Goal: Information Seeking & Learning: Learn about a topic

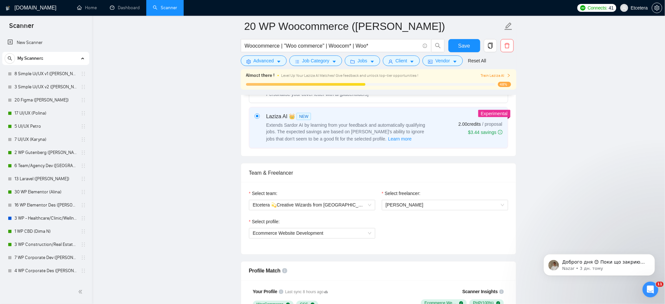
drag, startPoint x: 30, startPoint y: 115, endPoint x: 359, endPoint y: 38, distance: 338.2
click at [30, 115] on link "17 UI/UX (Polina)" at bounding box center [45, 113] width 62 height 13
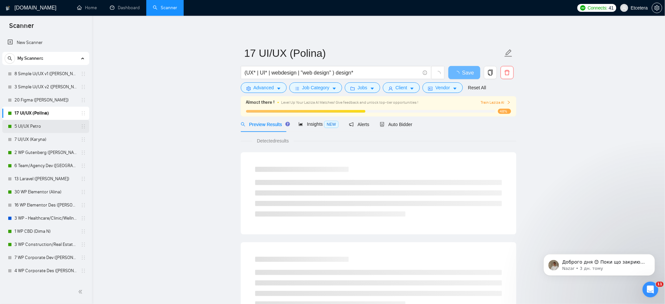
click at [28, 125] on link "5 UI/UX Petro" at bounding box center [45, 126] width 62 height 13
click at [394, 124] on span "Auto Bidder" at bounding box center [396, 124] width 32 height 5
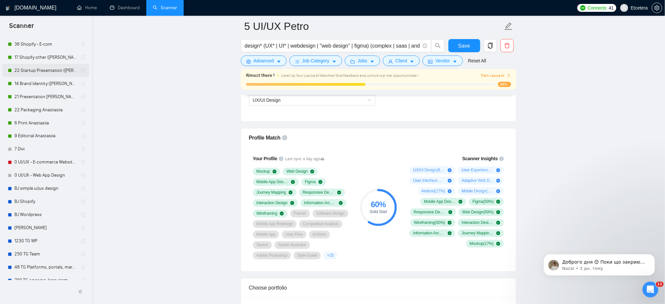
scroll to position [338, 0]
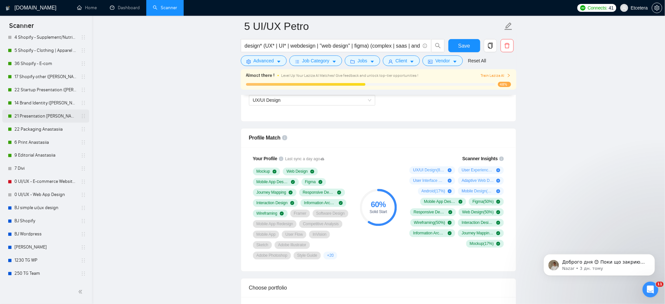
click at [31, 116] on link "21 Presentation [PERSON_NAME]" at bounding box center [45, 116] width 62 height 13
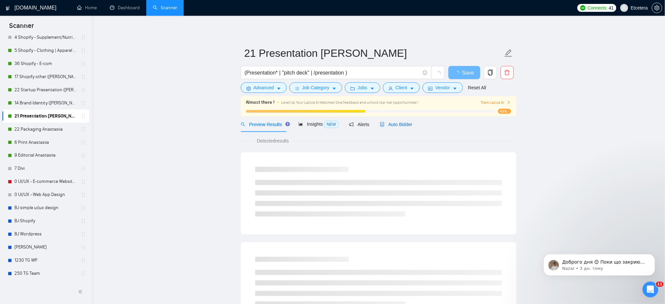
click at [400, 125] on span "Auto Bidder" at bounding box center [396, 124] width 32 height 5
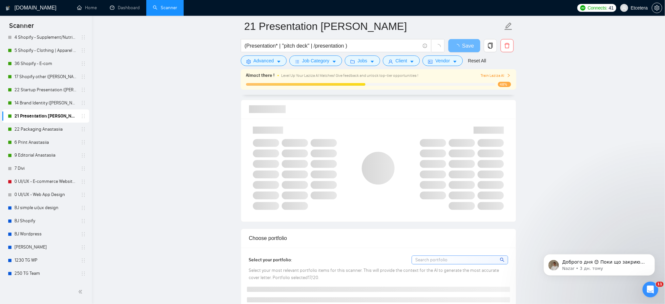
scroll to position [437, 0]
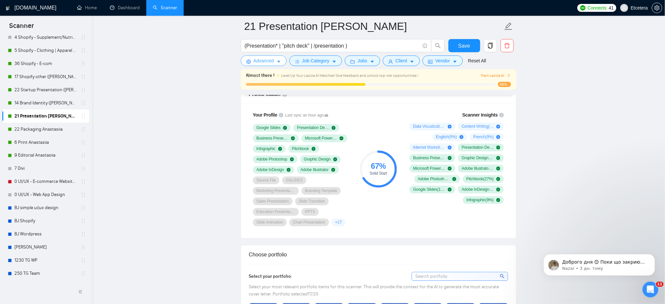
click at [256, 61] on span "Advanced" at bounding box center [263, 60] width 20 height 7
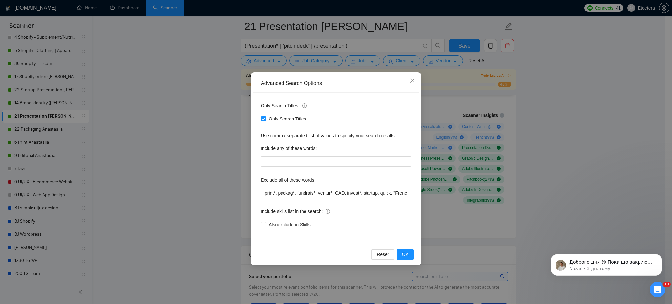
click at [181, 78] on div "Advanced Search Options Only Search Titles: Only Search Titles Use comma-separa…" at bounding box center [336, 152] width 672 height 304
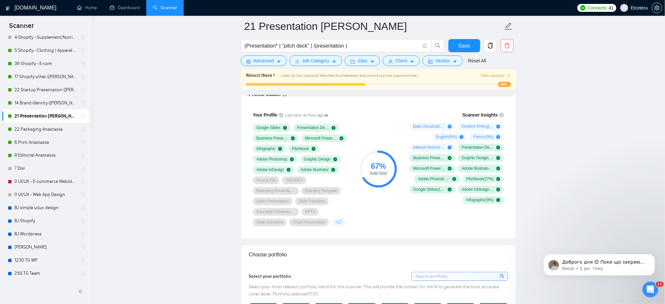
drag, startPoint x: 37, startPoint y: 130, endPoint x: 350, endPoint y: 131, distance: 313.1
click at [37, 130] on link "22 Packaging Anastasiia" at bounding box center [45, 129] width 62 height 13
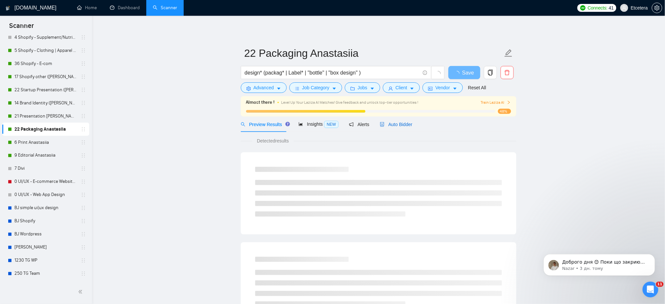
click at [396, 123] on span "Auto Bidder" at bounding box center [396, 124] width 32 height 5
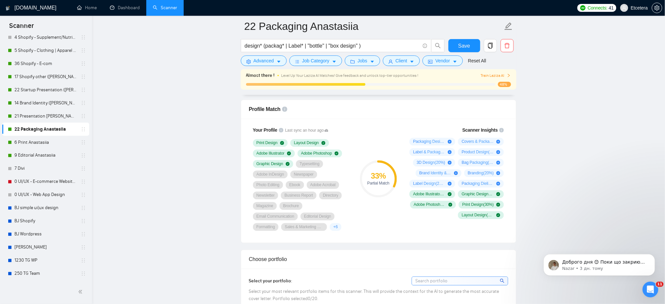
scroll to position [437, 0]
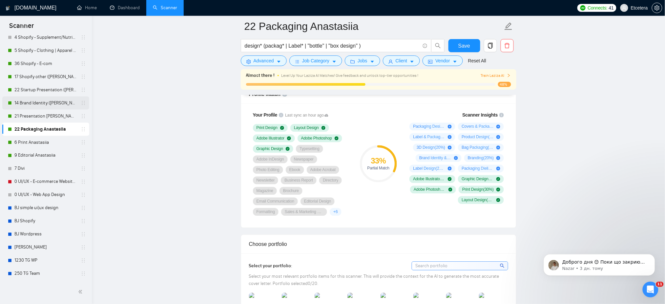
click at [41, 101] on link "14 Brand Identity ([PERSON_NAME])" at bounding box center [45, 102] width 62 height 13
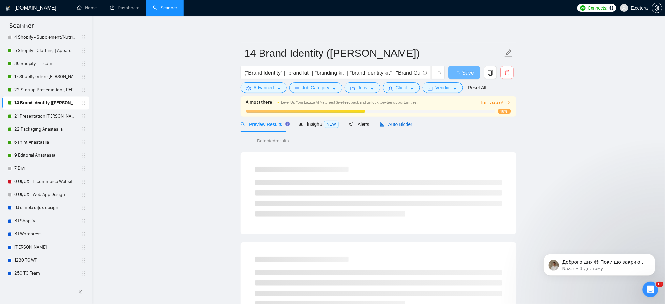
click at [389, 122] on span "Auto Bidder" at bounding box center [396, 124] width 32 height 5
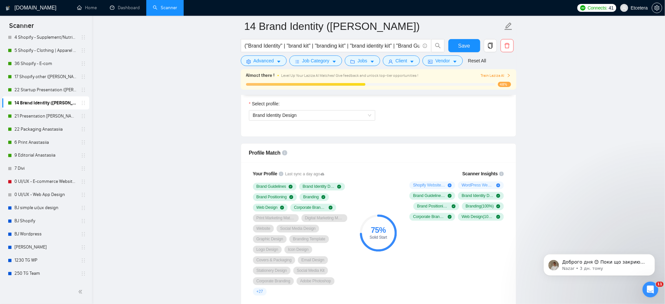
scroll to position [393, 0]
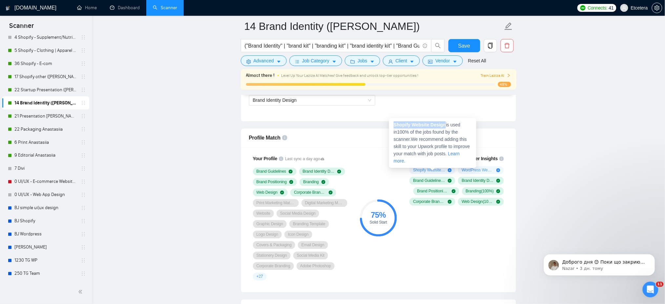
drag, startPoint x: 444, startPoint y: 126, endPoint x: 392, endPoint y: 125, distance: 51.8
click at [392, 125] on div "Shopify Website Design is used in 100 % of the jobs found by the scanner. We re…" at bounding box center [432, 143] width 87 height 50
copy strong "Shopify Website Design"
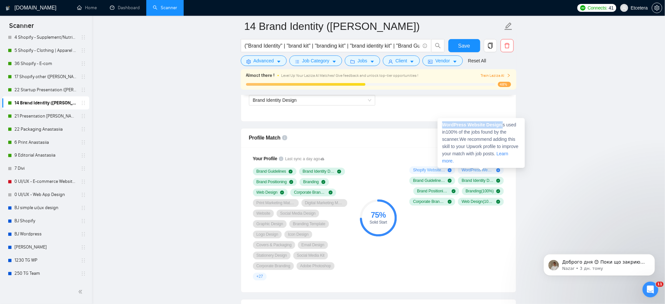
drag, startPoint x: 500, startPoint y: 125, endPoint x: 440, endPoint y: 126, distance: 60.0
click at [440, 126] on div "WordPress Website Design is used in 100 % of the jobs found by the scanner. We …" at bounding box center [480, 143] width 87 height 50
copy span "WordPress Website Design"
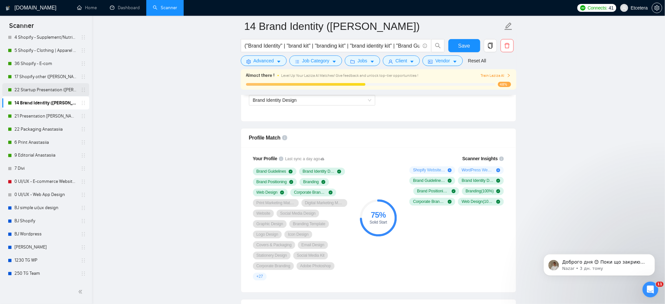
click at [34, 90] on link "22 Startup Presentation ([PERSON_NAME])" at bounding box center [45, 89] width 62 height 13
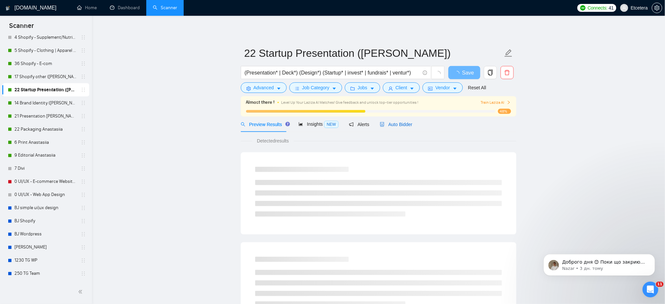
click at [396, 124] on span "Auto Bidder" at bounding box center [396, 124] width 32 height 5
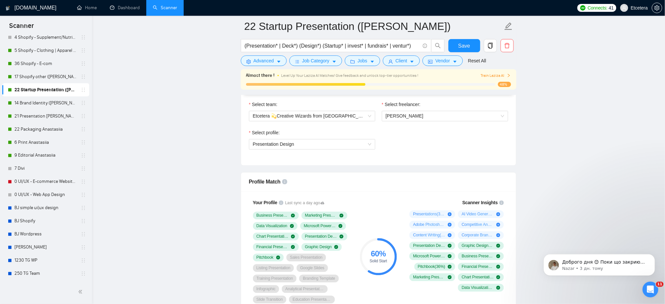
scroll to position [393, 0]
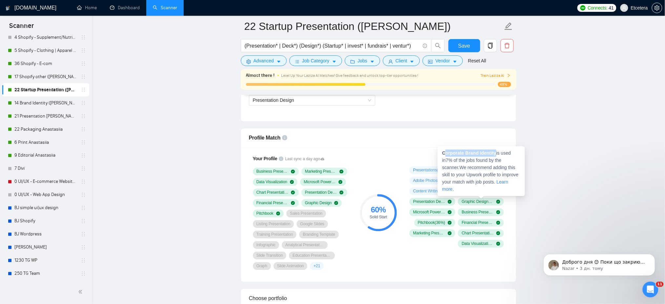
drag, startPoint x: 495, startPoint y: 152, endPoint x: 443, endPoint y: 154, distance: 51.9
click at [443, 154] on strong "Corporate Brand Identity" at bounding box center [469, 153] width 54 height 5
click at [494, 152] on strong "Corporate Brand Identity" at bounding box center [469, 153] width 54 height 5
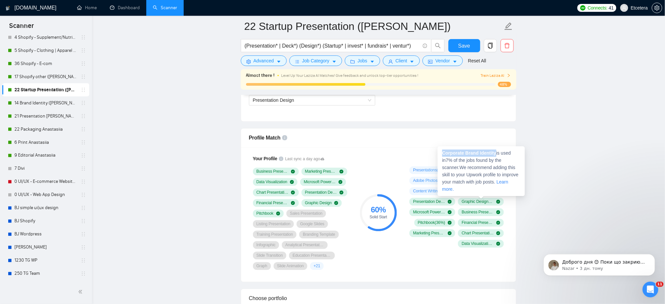
drag, startPoint x: 495, startPoint y: 153, endPoint x: 443, endPoint y: 154, distance: 52.5
click at [443, 154] on strong "Corporate Brand Identity" at bounding box center [469, 153] width 54 height 5
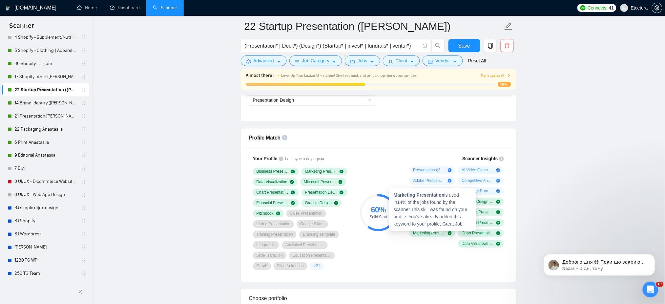
copy strong "Corporate Brand Identity"
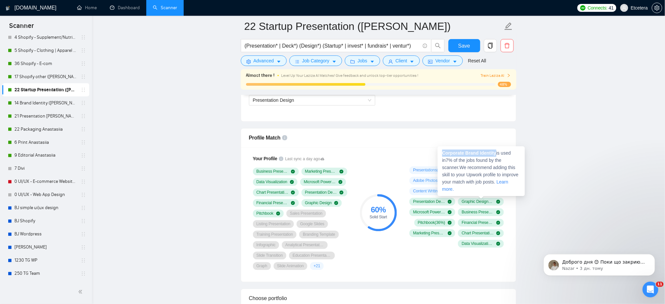
copy strong "Corporate Brand Identity"
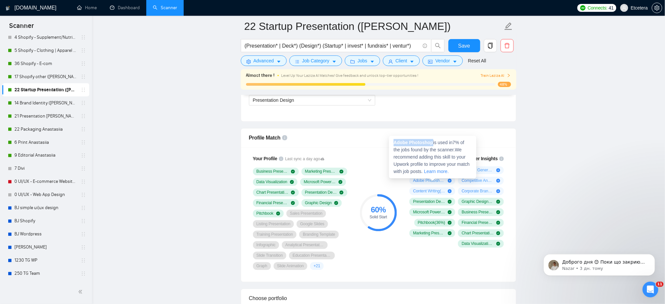
drag, startPoint x: 432, startPoint y: 143, endPoint x: 392, endPoint y: 142, distance: 40.7
click at [392, 142] on div "Adobe Photoshop is used in 7 % of the jobs found by the scanner. We recommend a…" at bounding box center [432, 157] width 87 height 43
copy strong "Adobe Photoshop"
drag, startPoint x: 428, startPoint y: 153, endPoint x: 390, endPoint y: 150, distance: 38.5
click at [390, 150] on div "Content Writing is used in 7 % of the jobs found by the scanner. We recommend a…" at bounding box center [432, 167] width 87 height 43
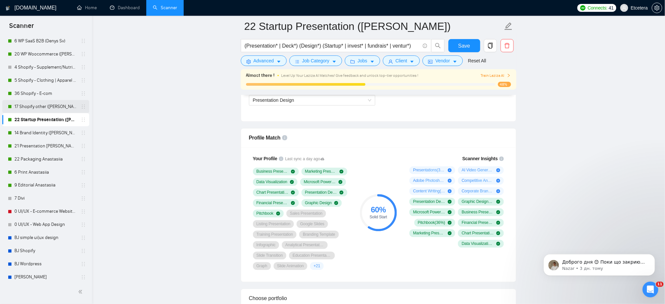
scroll to position [294, 0]
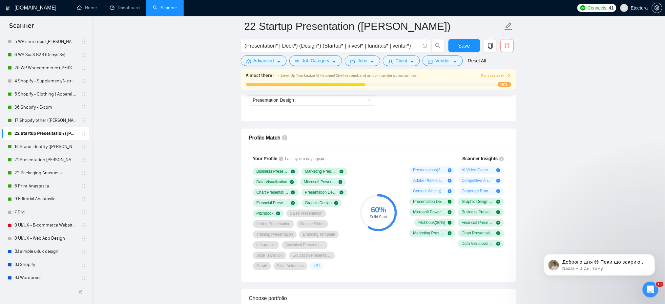
drag, startPoint x: 40, startPoint y: 119, endPoint x: 340, endPoint y: 121, distance: 299.4
click at [40, 119] on link "17 Shopify other ([PERSON_NAME])" at bounding box center [45, 120] width 62 height 13
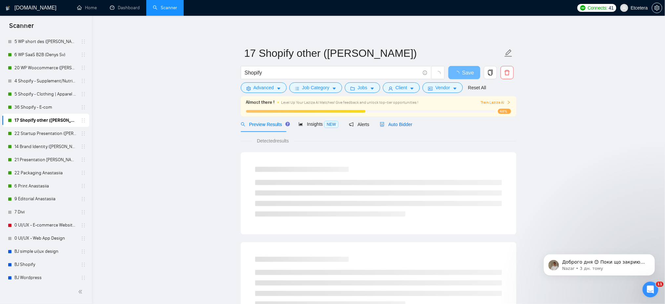
click at [390, 126] on span "Auto Bidder" at bounding box center [396, 124] width 32 height 5
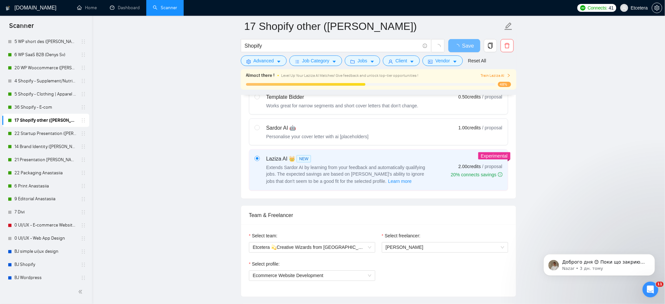
scroll to position [393, 0]
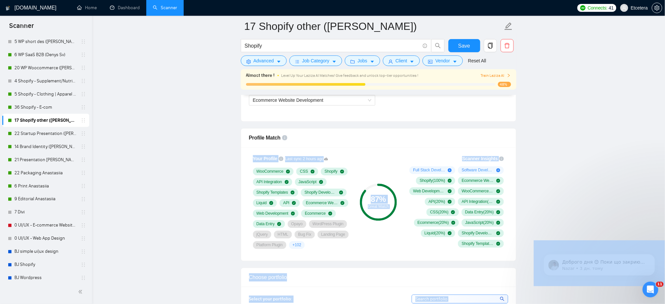
drag, startPoint x: 444, startPoint y: 132, endPoint x: 387, endPoint y: 130, distance: 56.5
click at [397, 145] on div "Profile Match" at bounding box center [378, 138] width 259 height 19
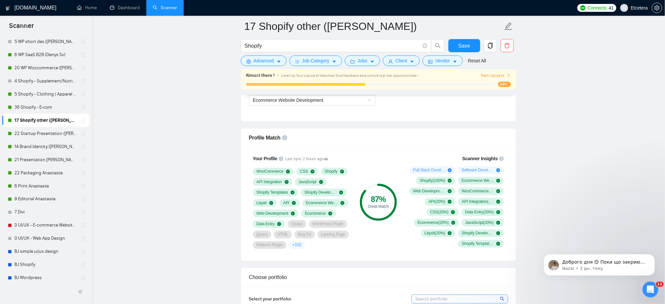
click at [398, 115] on div "Select team: Etcetera 💫Creative Wizards from [GEOGRAPHIC_DATA] Select freelance…" at bounding box center [378, 85] width 275 height 72
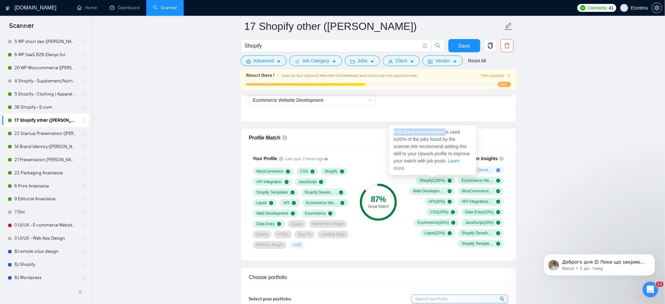
drag, startPoint x: 443, startPoint y: 130, endPoint x: 394, endPoint y: 134, distance: 49.1
click at [394, 134] on strong "Full Stack Development" at bounding box center [419, 132] width 52 height 5
copy strong "Full Stack Development"
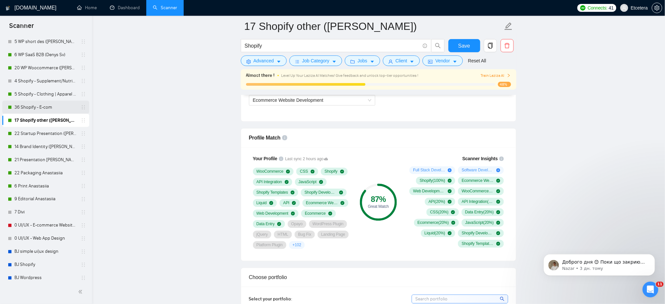
click at [28, 107] on link "36 Shopify - E-com" at bounding box center [45, 107] width 62 height 13
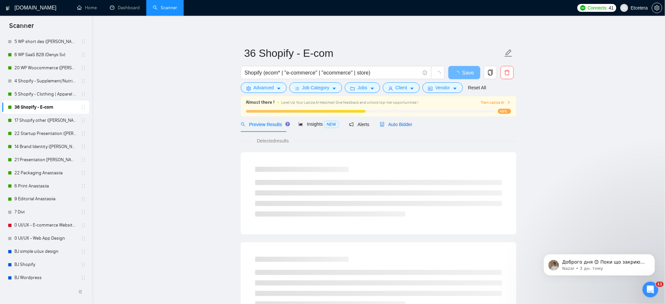
click at [394, 125] on span "Auto Bidder" at bounding box center [396, 124] width 32 height 5
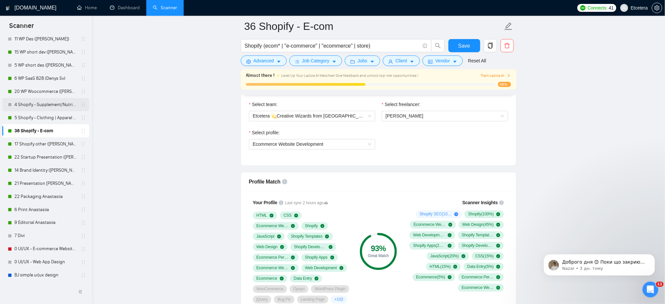
scroll to position [251, 0]
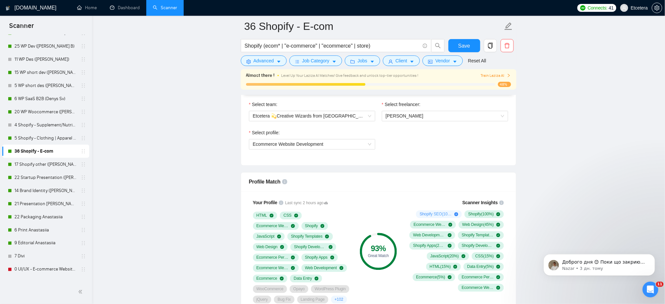
drag, startPoint x: 48, startPoint y: 113, endPoint x: 391, endPoint y: 114, distance: 343.3
click at [48, 113] on link "20 WP Woocommerce ([PERSON_NAME])" at bounding box center [45, 111] width 62 height 13
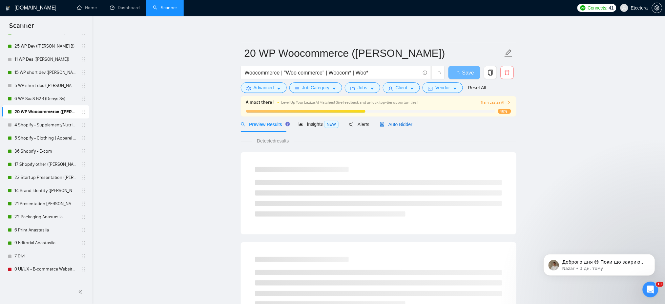
click at [391, 123] on span "Auto Bidder" at bounding box center [396, 124] width 32 height 5
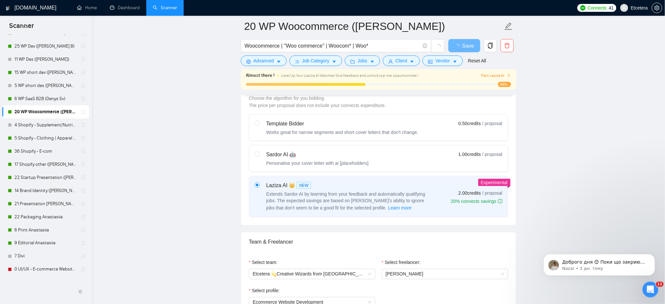
scroll to position [350, 0]
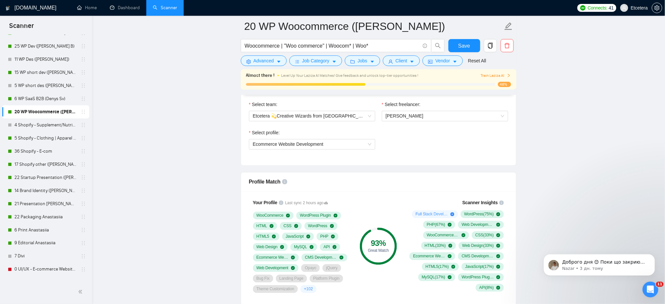
drag, startPoint x: 37, startPoint y: 99, endPoint x: 155, endPoint y: 125, distance: 120.6
click at [37, 99] on link "6 WP SaaS B2B (Denys Sv)" at bounding box center [45, 98] width 62 height 13
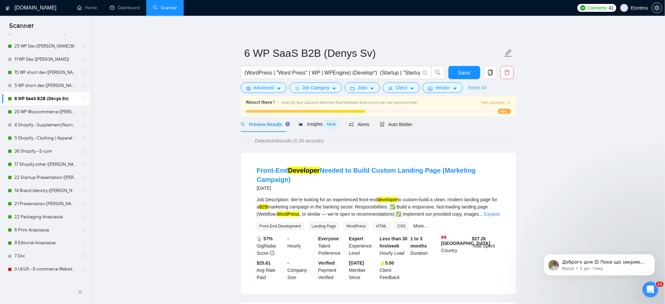
drag, startPoint x: 37, startPoint y: 45, endPoint x: 481, endPoint y: 90, distance: 446.7
click at [37, 45] on link "25 WP Dev ([PERSON_NAME] B)" at bounding box center [45, 46] width 62 height 13
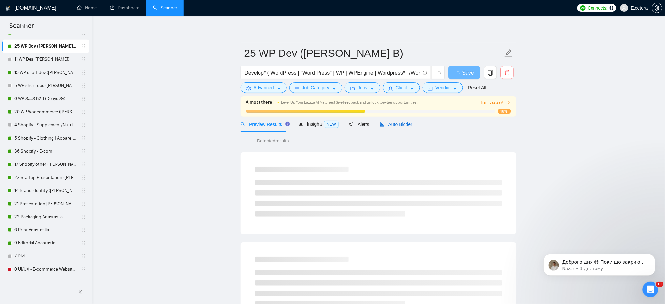
drag, startPoint x: 395, startPoint y: 124, endPoint x: 502, endPoint y: 127, distance: 107.3
click at [395, 123] on span "Auto Bidder" at bounding box center [396, 124] width 32 height 5
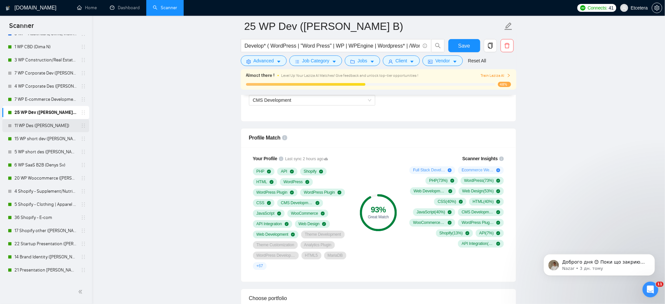
scroll to position [163, 0]
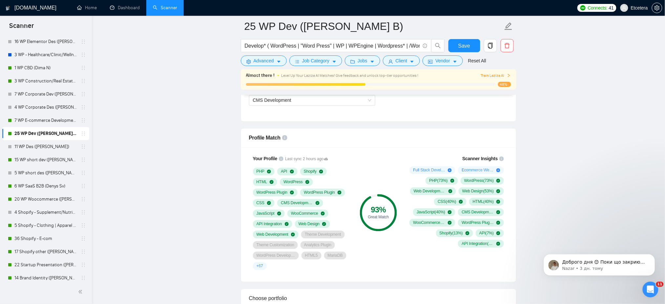
drag, startPoint x: 47, startPoint y: 120, endPoint x: 149, endPoint y: 131, distance: 101.9
click at [47, 120] on link "7 WP E-commerce Development ([PERSON_NAME] B)" at bounding box center [45, 120] width 62 height 13
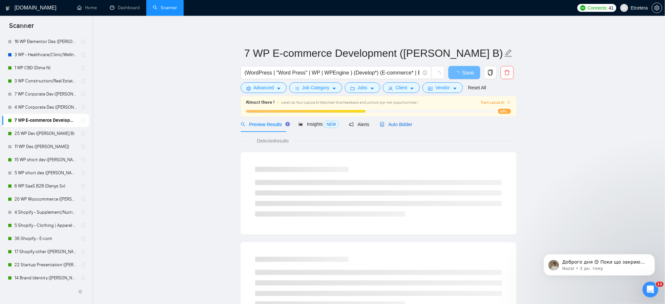
click at [391, 125] on span "Auto Bidder" at bounding box center [396, 124] width 32 height 5
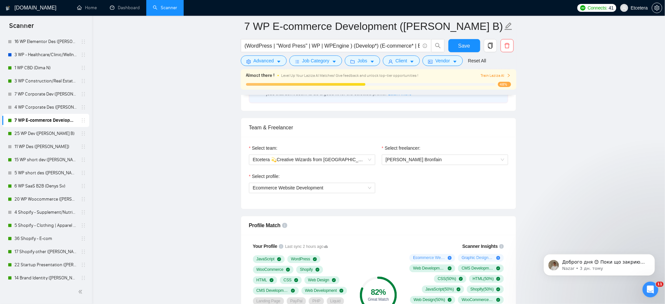
scroll to position [393, 0]
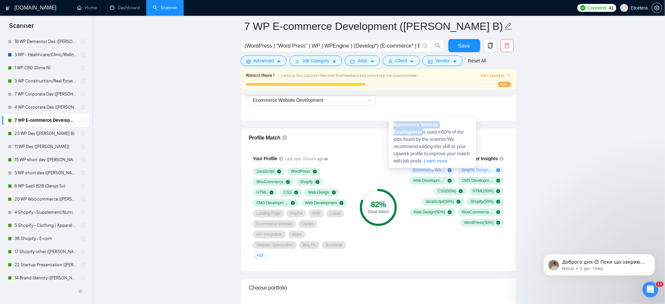
drag, startPoint x: 392, startPoint y: 125, endPoint x: 472, endPoint y: 125, distance: 80.3
click at [472, 125] on div "Ecommerce Website Development is used in 50 % of the jobs found by the scanner.…" at bounding box center [432, 143] width 87 height 50
copy strong "Ecommerce Website Development"
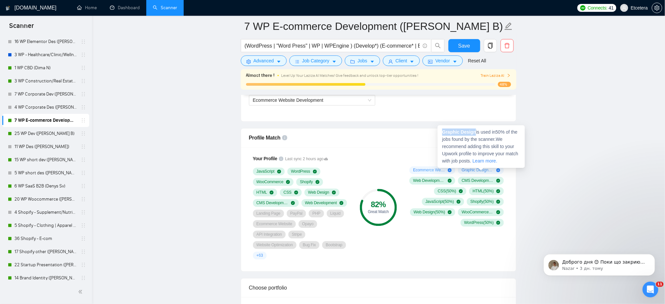
drag, startPoint x: 473, startPoint y: 133, endPoint x: 438, endPoint y: 131, distance: 35.1
click at [438, 131] on div "Graphic Design is used in 50 % of the jobs found by the scanner. We recommend a…" at bounding box center [480, 146] width 87 height 43
copy strong "Graphic Design"
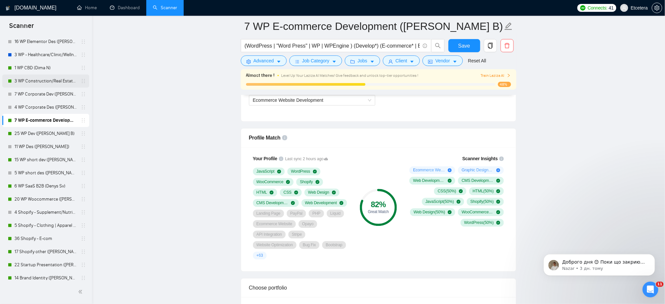
click at [39, 80] on link "3 WP Construction/Real Estate Website Development ([PERSON_NAME] B)" at bounding box center [45, 80] width 62 height 13
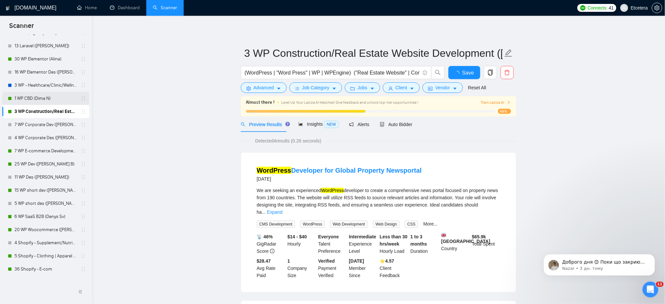
scroll to position [119, 0]
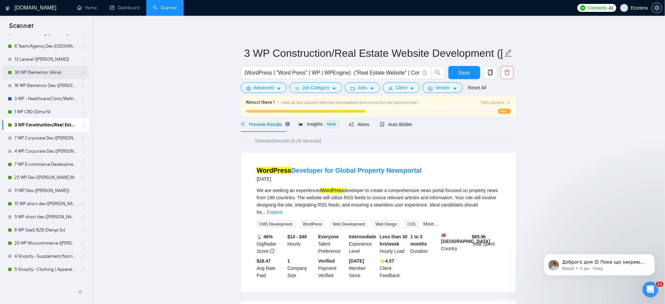
click at [39, 73] on link "30 WP Elementor (Alina)" at bounding box center [45, 72] width 62 height 13
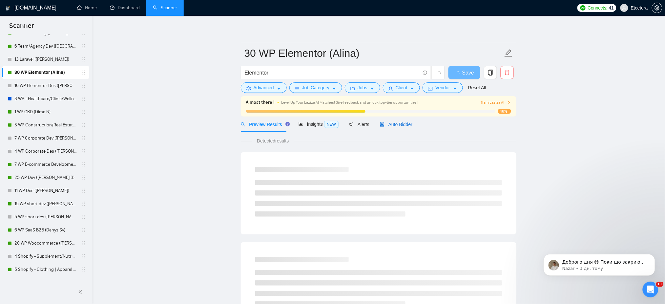
click at [394, 123] on span "Auto Bidder" at bounding box center [396, 124] width 32 height 5
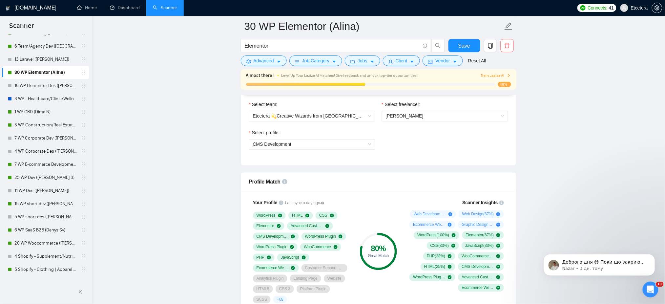
scroll to position [393, 0]
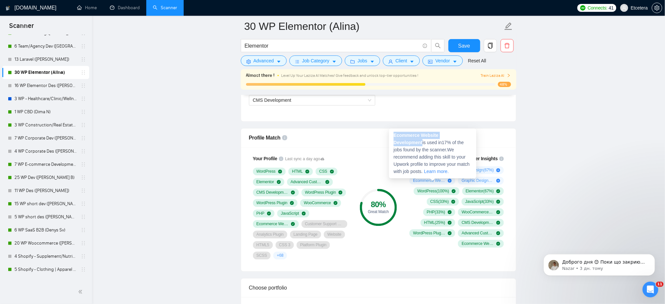
drag, startPoint x: 469, startPoint y: 134, endPoint x: 390, endPoint y: 136, distance: 79.1
click at [390, 136] on div "Ecommerce Website Development is used in 17 % of the jobs found by the scanner.…" at bounding box center [432, 154] width 87 height 50
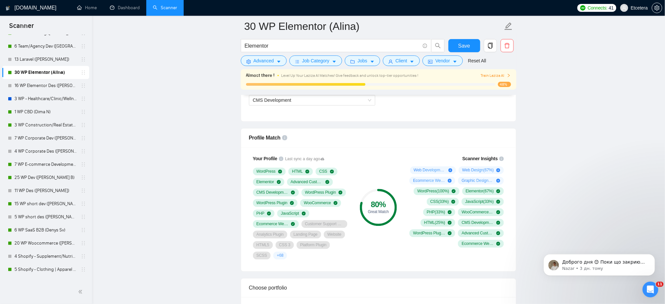
copy strong "Ecommerce Website Development"
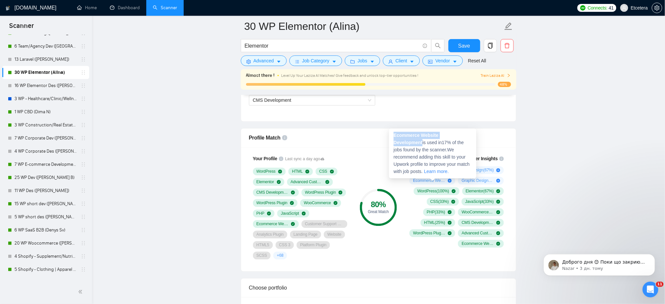
copy strong "Ecommerce Website Development"
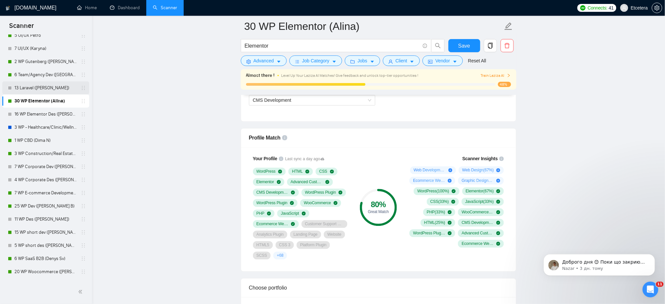
scroll to position [76, 0]
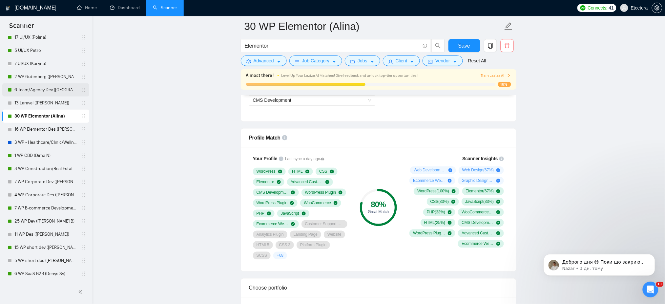
click at [43, 90] on link "6 Team/Agency Dev ([GEOGRAPHIC_DATA])" at bounding box center [45, 89] width 62 height 13
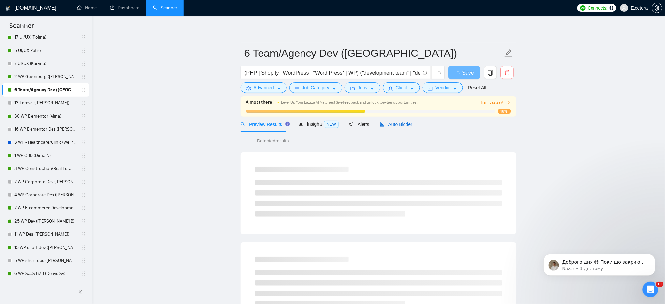
click at [399, 125] on span "Auto Bidder" at bounding box center [396, 124] width 32 height 5
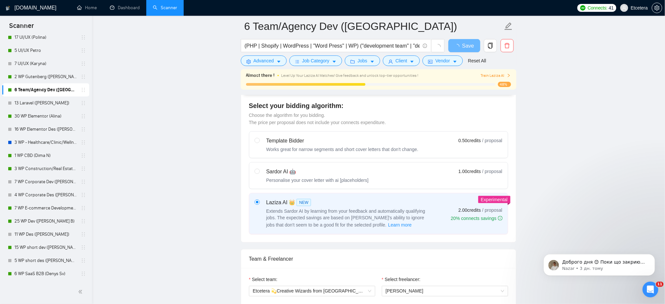
scroll to position [393, 0]
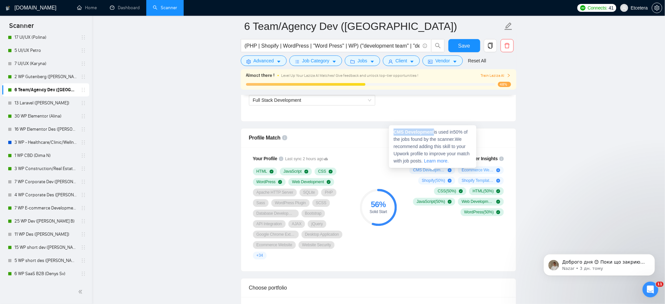
drag, startPoint x: 433, startPoint y: 133, endPoint x: 392, endPoint y: 133, distance: 41.0
click at [392, 133] on div "CMS Development is used in 50 % of the jobs found by the scanner. We recommend …" at bounding box center [432, 146] width 87 height 43
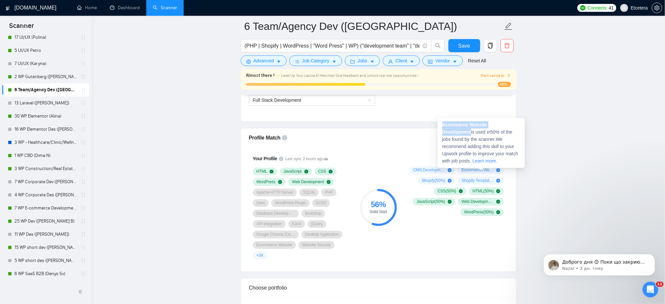
drag, startPoint x: 515, startPoint y: 124, endPoint x: 438, endPoint y: 123, distance: 77.1
click at [438, 123] on div "Ecommerce Website Development is used in 50 % of the jobs found by the scanner.…" at bounding box center [480, 143] width 87 height 50
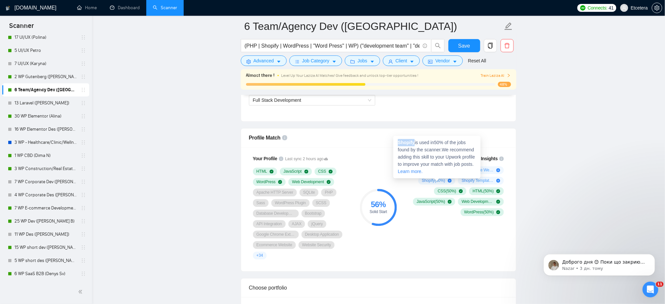
drag, startPoint x: 414, startPoint y: 141, endPoint x: 396, endPoint y: 144, distance: 17.9
click at [396, 144] on div "Shopify is used in 50 % of the jobs found by the scanner. We recommend adding t…" at bounding box center [436, 157] width 87 height 43
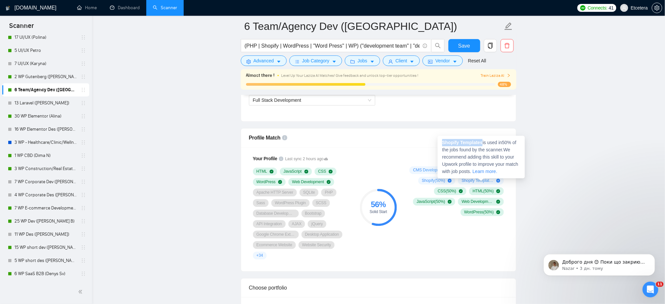
drag, startPoint x: 481, startPoint y: 143, endPoint x: 442, endPoint y: 141, distance: 38.7
click at [442, 141] on strong "Shopify Templates" at bounding box center [462, 142] width 40 height 5
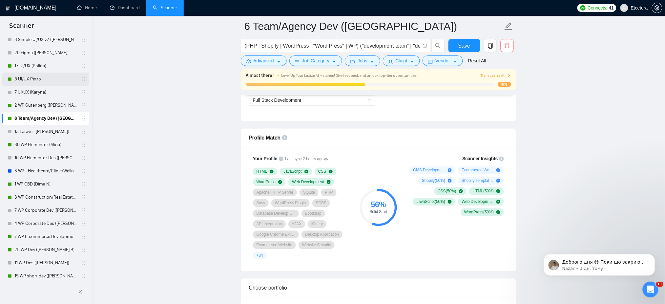
scroll to position [32, 0]
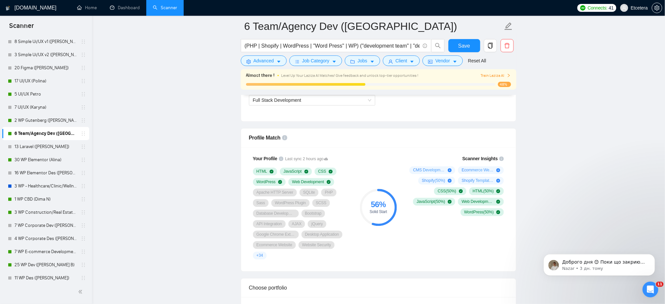
drag, startPoint x: 48, startPoint y: 121, endPoint x: 152, endPoint y: 132, distance: 105.5
click at [48, 121] on link "2 WP Gutenberg ([PERSON_NAME] Br)" at bounding box center [45, 120] width 62 height 13
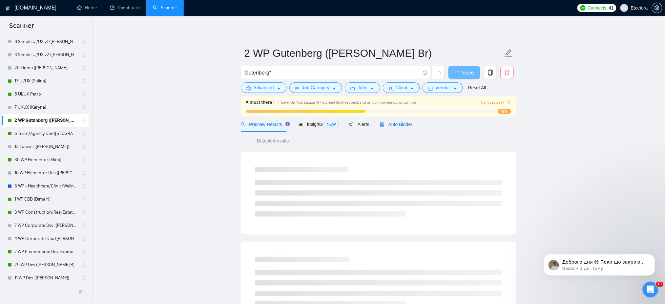
click at [396, 126] on span "Auto Bidder" at bounding box center [396, 124] width 32 height 5
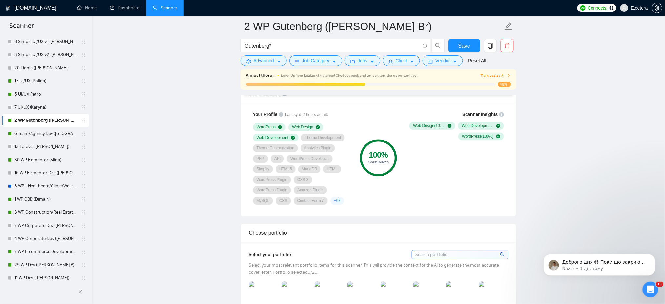
scroll to position [437, 0]
drag, startPoint x: 30, startPoint y: 93, endPoint x: 326, endPoint y: 96, distance: 295.4
click at [30, 93] on link "5 UI/UX Petro" at bounding box center [45, 94] width 62 height 13
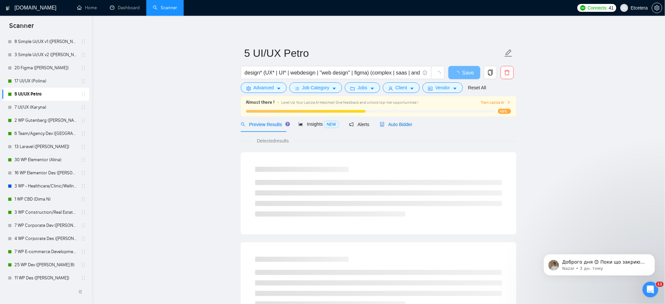
click at [403, 124] on span "Auto Bidder" at bounding box center [396, 124] width 32 height 5
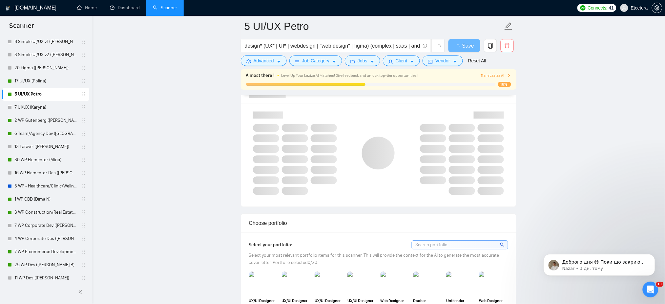
scroll to position [393, 0]
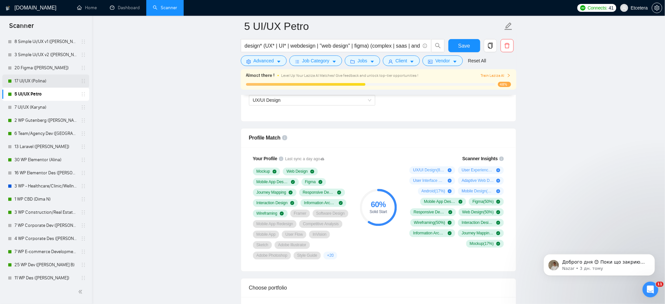
click at [27, 83] on link "17 UI/UX (Polina)" at bounding box center [45, 80] width 62 height 13
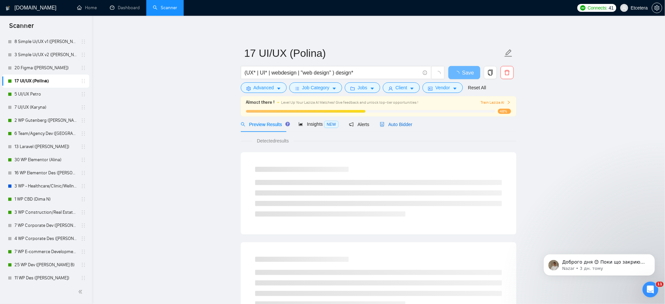
click at [401, 124] on span "Auto Bidder" at bounding box center [396, 124] width 32 height 5
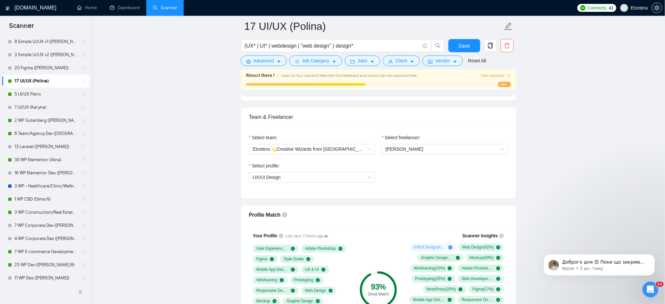
scroll to position [393, 0]
